Goal: Entertainment & Leisure: Consume media (video, audio)

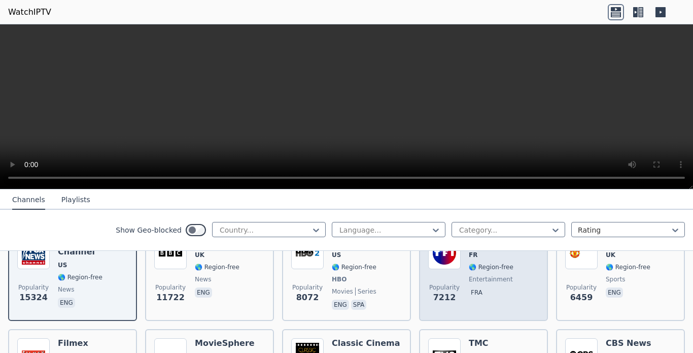
scroll to position [162, 0]
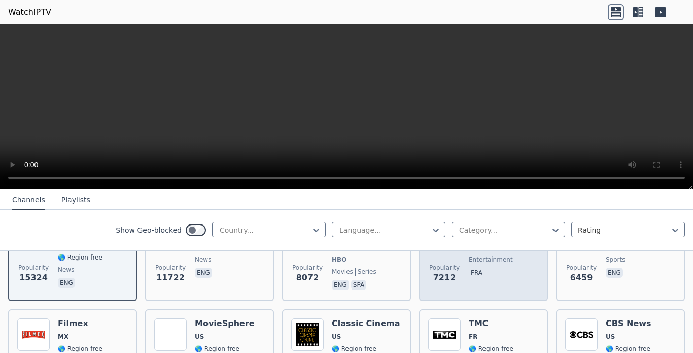
click at [461, 284] on div "Popularity 7212 TF1 FR 🌎 Region-free entertainment fra" at bounding box center [483, 254] width 129 height 93
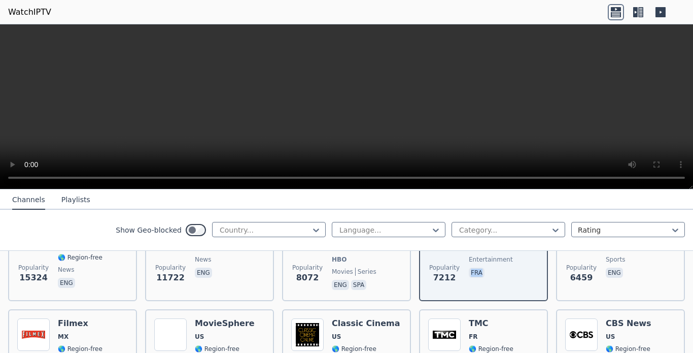
click at [661, 12] on icon at bounding box center [661, 12] width 16 height 16
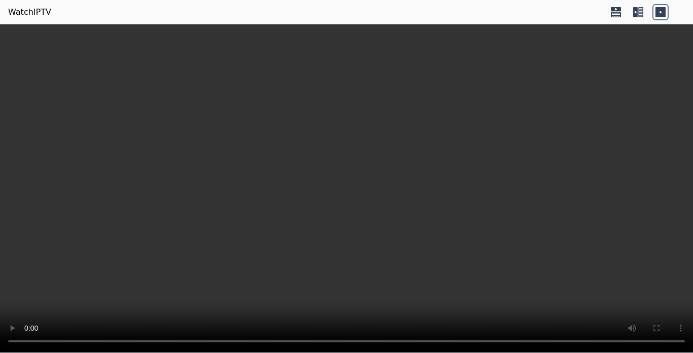
click at [613, 10] on icon at bounding box center [616, 9] width 10 height 4
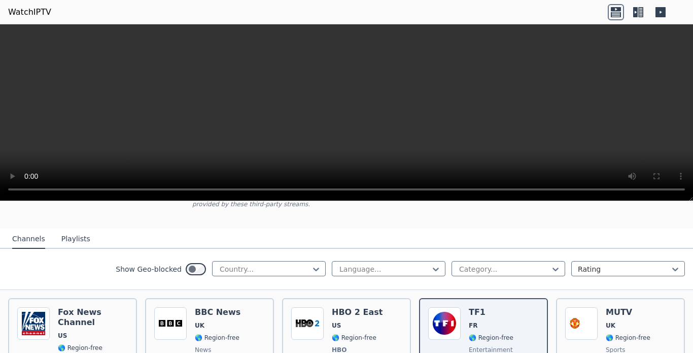
scroll to position [105, 0]
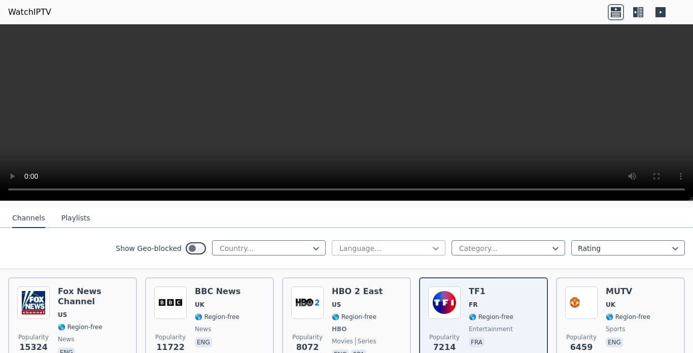
click at [431, 245] on icon at bounding box center [436, 248] width 10 height 10
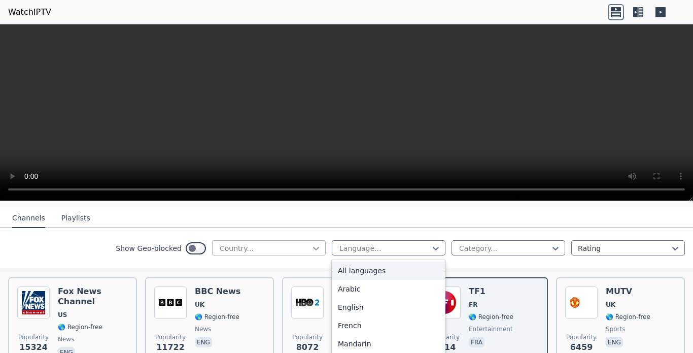
click at [313, 247] on icon at bounding box center [316, 249] width 6 height 4
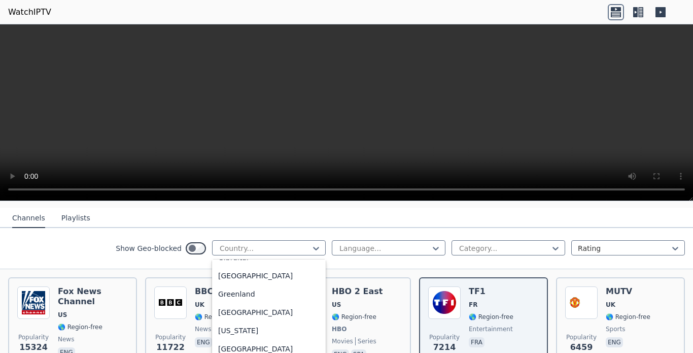
scroll to position [1327, 0]
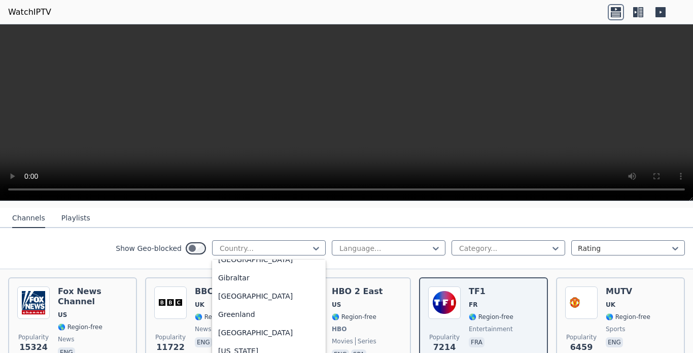
click at [219, 141] on div "[GEOGRAPHIC_DATA]" at bounding box center [269, 131] width 114 height 18
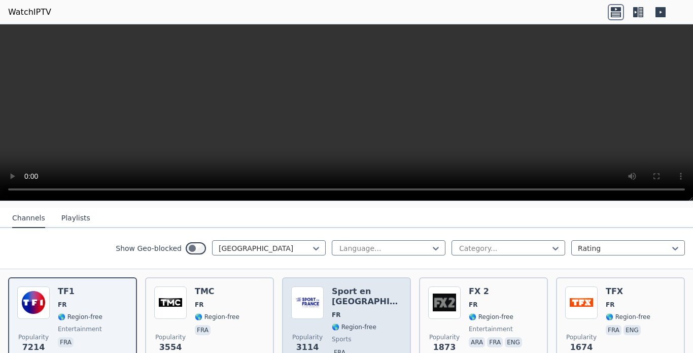
click at [312, 286] on img at bounding box center [307, 302] width 32 height 32
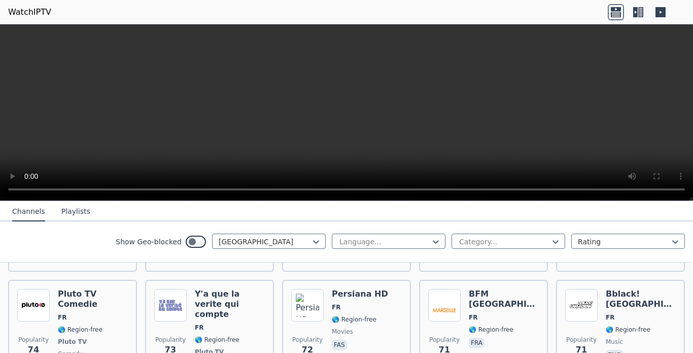
scroll to position [2362, 0]
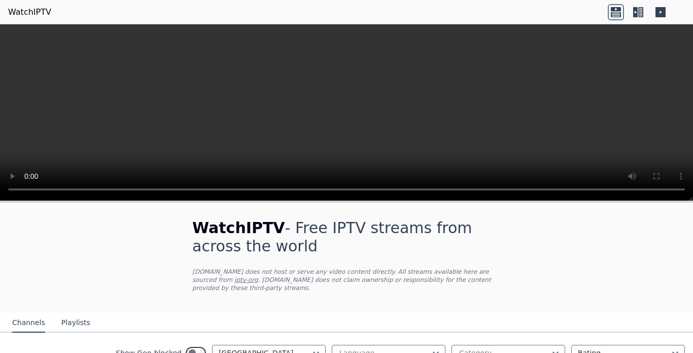
click at [65, 318] on button "Playlists" at bounding box center [75, 322] width 29 height 19
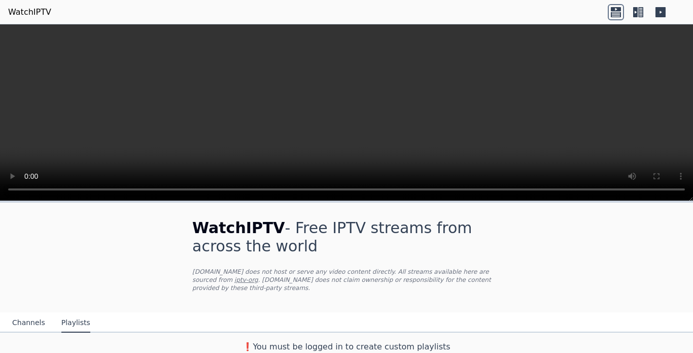
click at [33, 11] on link "WatchIPTV" at bounding box center [29, 12] width 43 height 12
